Goal: Task Accomplishment & Management: Manage account settings

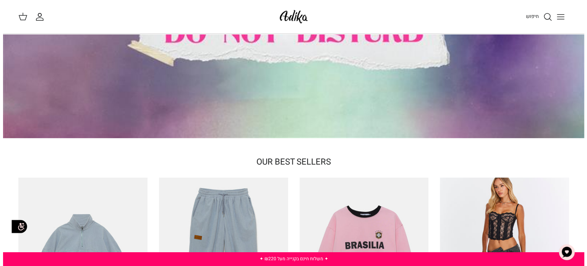
scroll to position [38, 0]
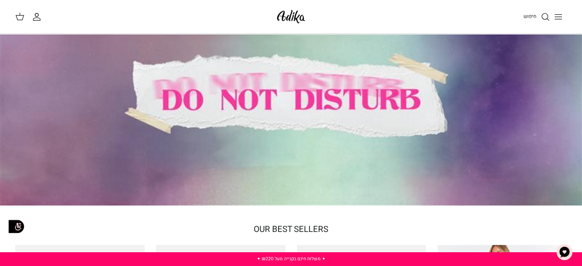
click at [560, 11] on button "Toggle menu" at bounding box center [557, 16] width 17 height 17
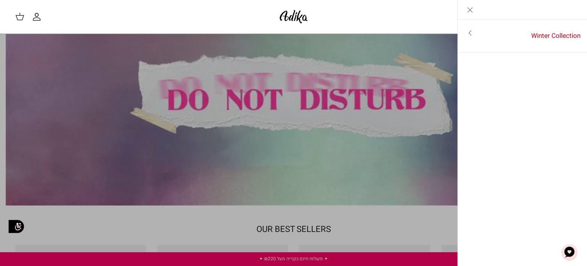
click at [39, 18] on icon "החשבון שלי" at bounding box center [36, 16] width 9 height 9
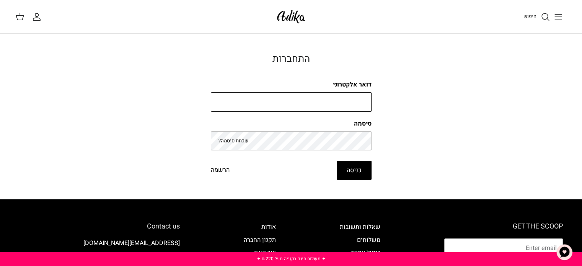
type input "liya_t19@yahoo.com"
click at [272, 93] on input "liya_t19@yahoo.com" at bounding box center [291, 102] width 161 height 20
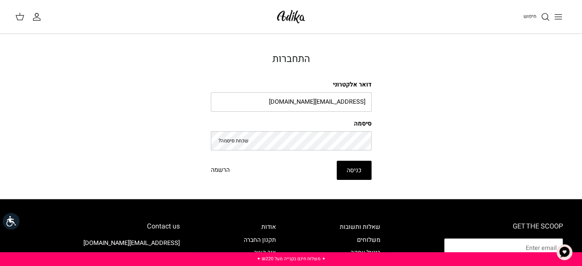
click at [295, 67] on div "התחברות דואר אלקטרוני liya_t19@yahoo.com סיסמה שכחת סיסמה? כניסה הרשמה" at bounding box center [291, 116] width 161 height 127
click at [361, 162] on button "כניסה" at bounding box center [353, 170] width 35 height 19
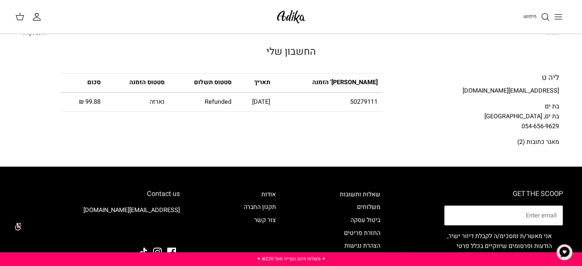
scroll to position [38, 0]
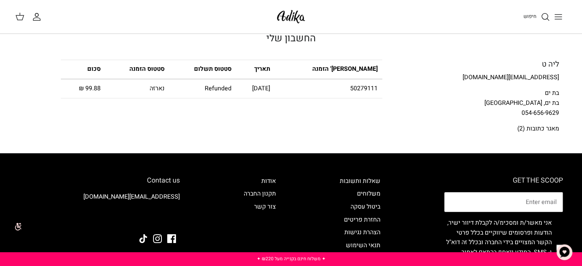
click at [551, 10] on button "Toggle menu" at bounding box center [557, 16] width 17 height 17
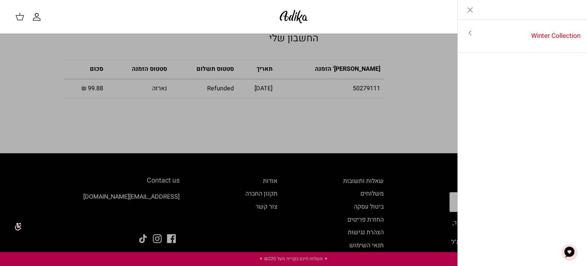
click at [473, 10] on icon "Close" at bounding box center [470, 9] width 9 height 9
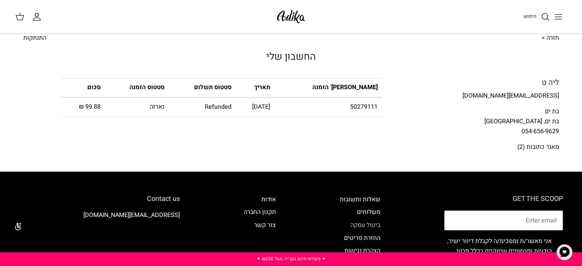
scroll to position [0, 0]
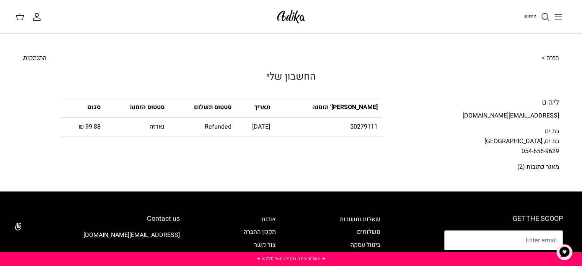
click at [549, 53] on link "חזרה >" at bounding box center [550, 58] width 18 height 10
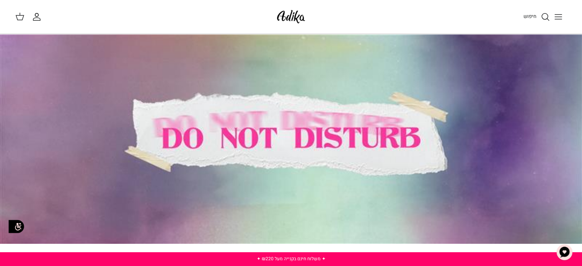
click at [35, 22] on div "חיפוש החשבון שלי חיפוש" at bounding box center [291, 17] width 582 height 34
click at [36, 20] on icon "החשבון שלי" at bounding box center [36, 16] width 9 height 9
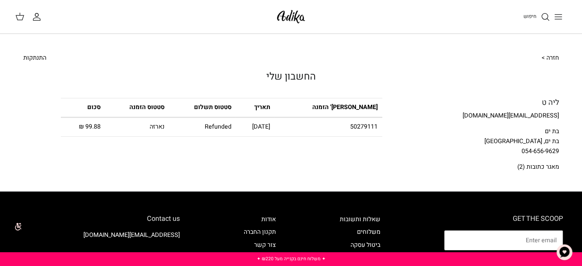
click at [558, 18] on icon "Toggle menu" at bounding box center [557, 16] width 9 height 9
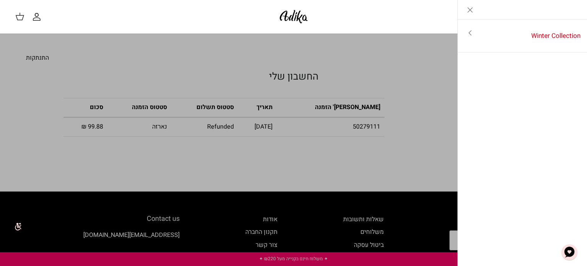
click at [471, 12] on icon "Close" at bounding box center [470, 9] width 9 height 9
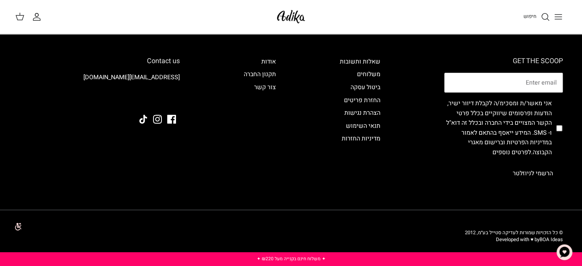
scroll to position [5, 0]
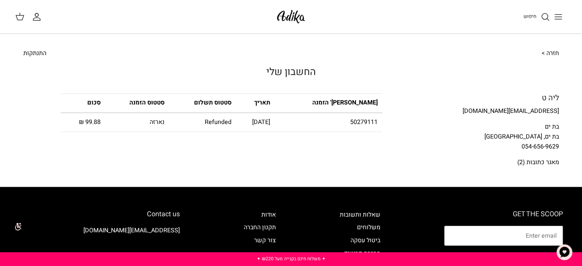
click at [545, 159] on link "מאגר כתובות (2)" at bounding box center [538, 162] width 42 height 9
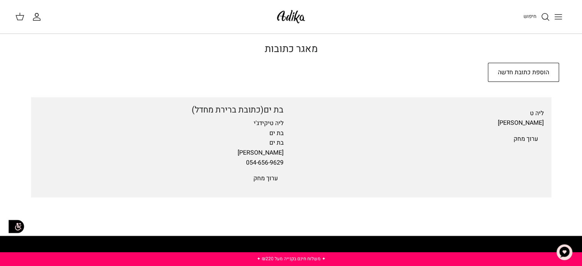
scroll to position [76, 0]
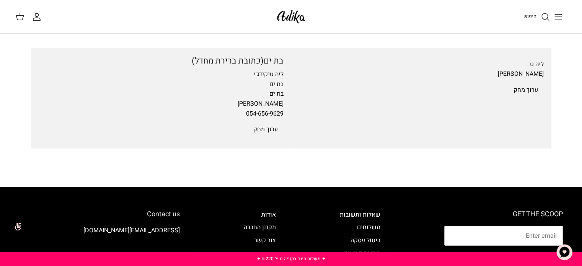
click at [262, 127] on link "מחק" at bounding box center [258, 129] width 11 height 9
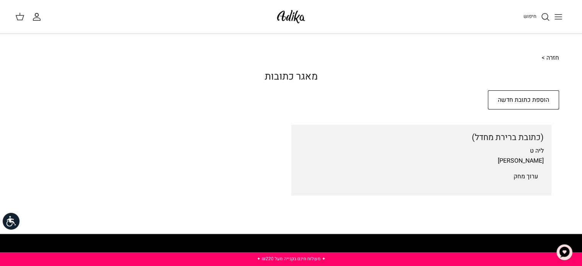
click at [520, 176] on link "מחק" at bounding box center [518, 176] width 11 height 9
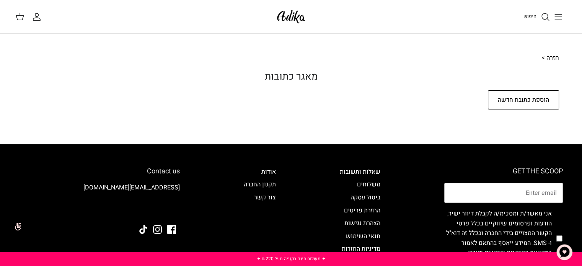
click at [301, 20] on img at bounding box center [291, 17] width 33 height 18
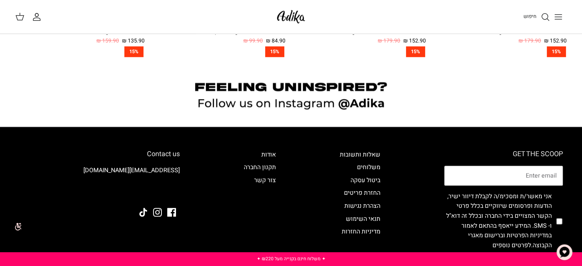
scroll to position [688, 0]
